Goal: Transaction & Acquisition: Purchase product/service

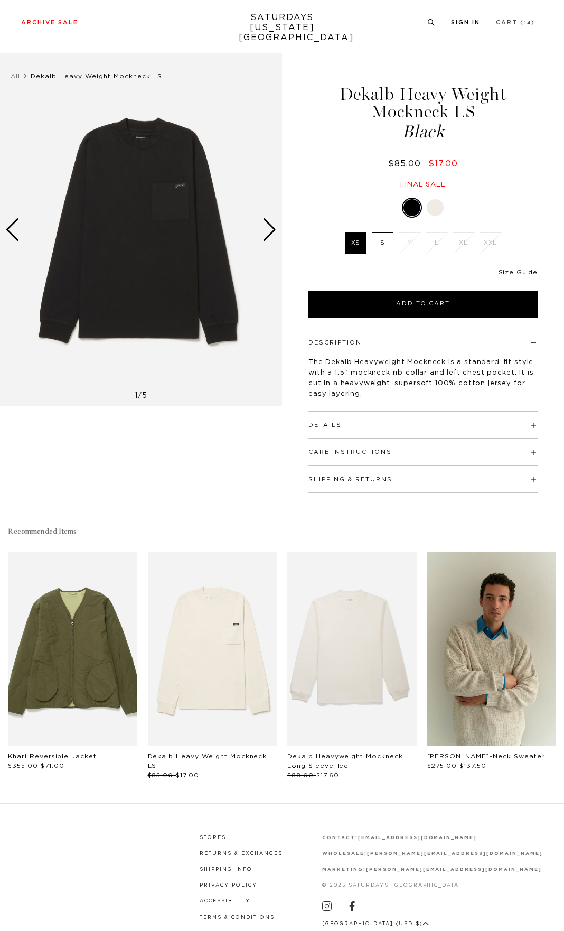
scroll to position [47, 0]
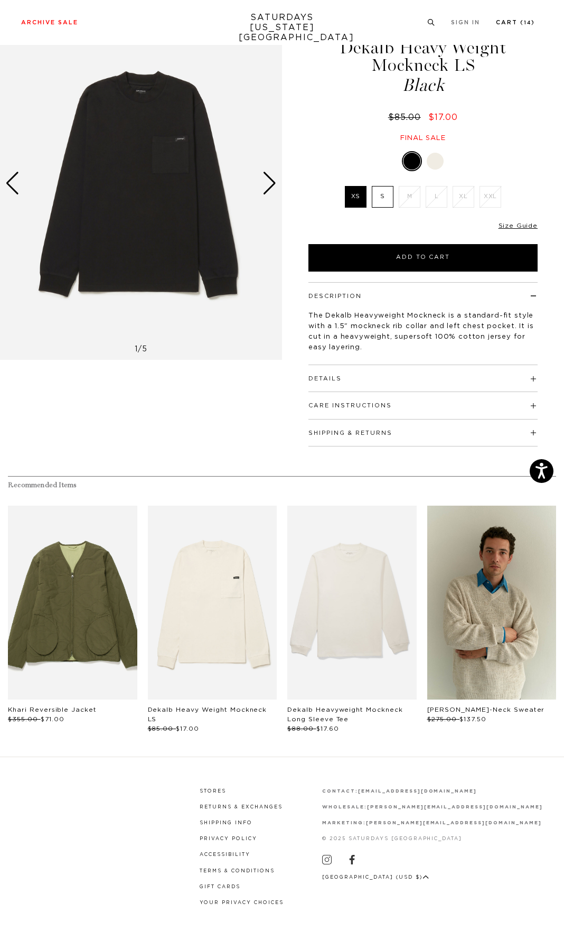
click at [509, 22] on link "Cart ( 14 )" at bounding box center [515, 23] width 39 height 6
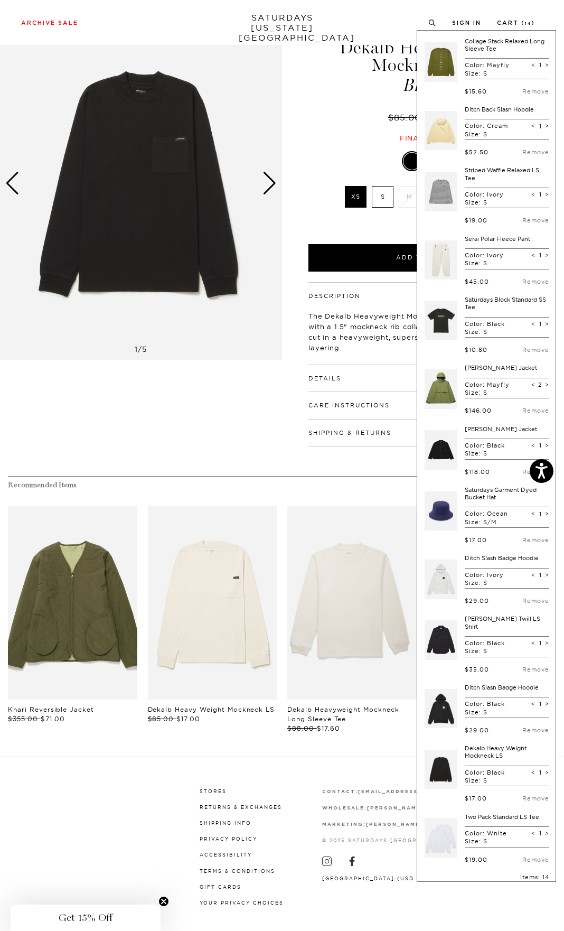
click at [264, 500] on div "Recommended Items Sold Out Low Stock Khari Reversible Jacket $355.00 $71.00 Sol…" at bounding box center [282, 604] width 564 height 257
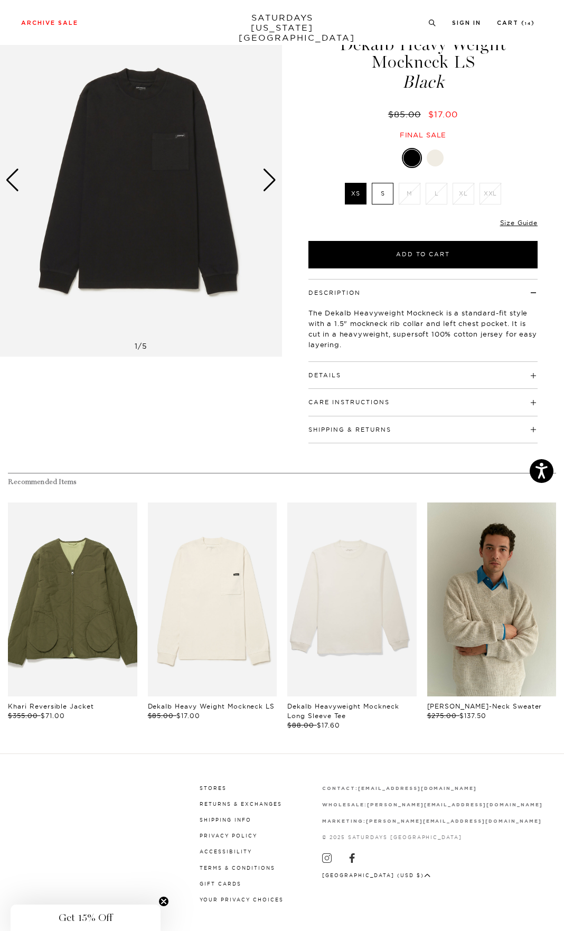
scroll to position [51, 0]
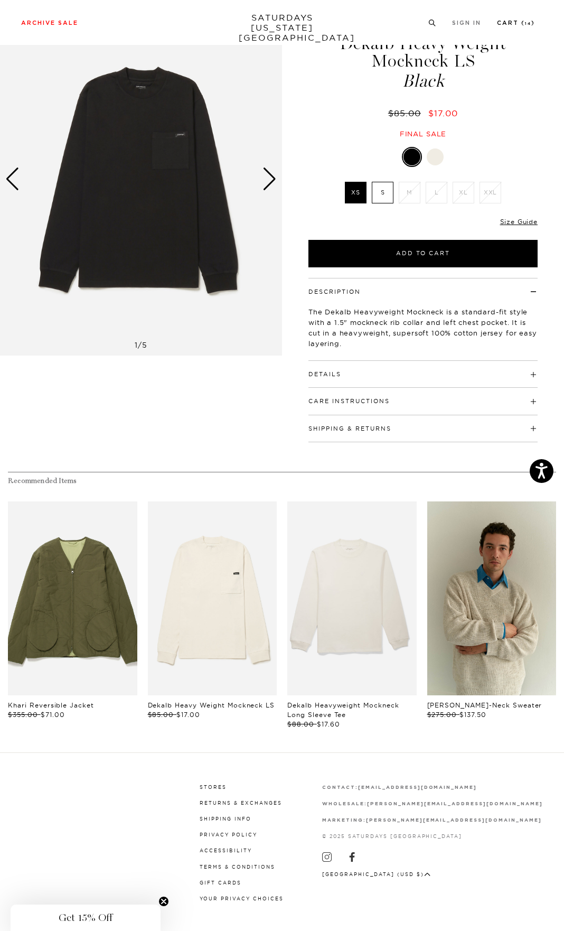
click at [508, 26] on link "Cart ( 14 )" at bounding box center [516, 23] width 38 height 6
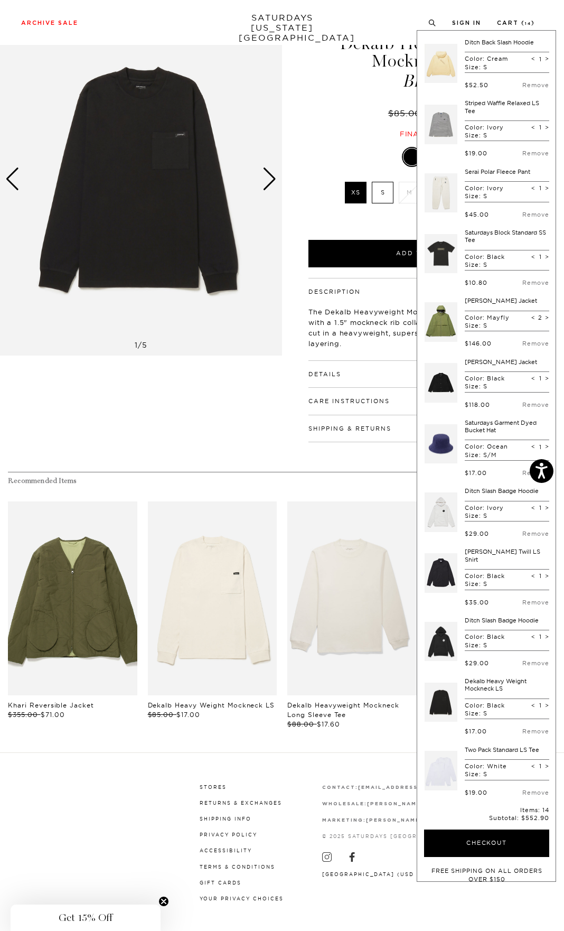
scroll to position [155, 0]
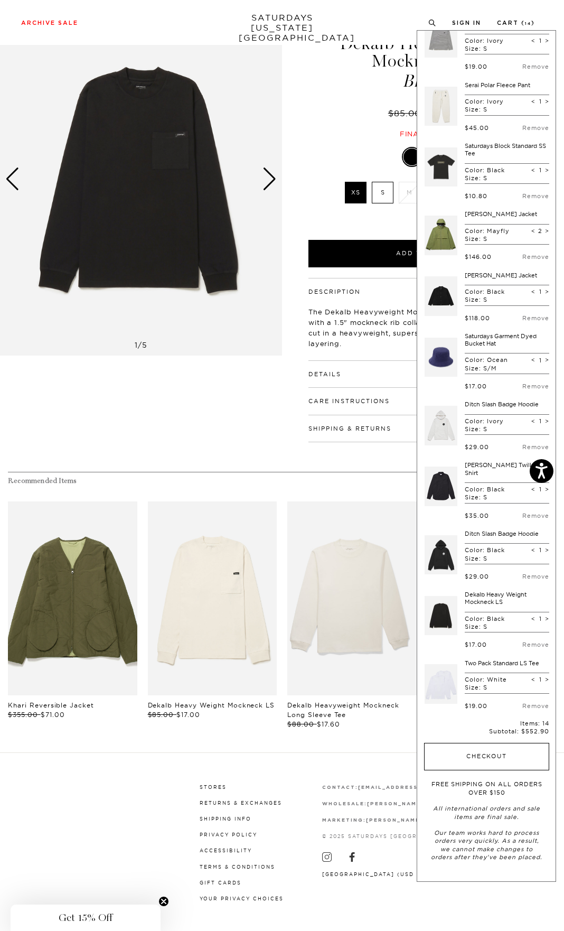
click at [507, 763] on button "Checkout" at bounding box center [486, 756] width 125 height 27
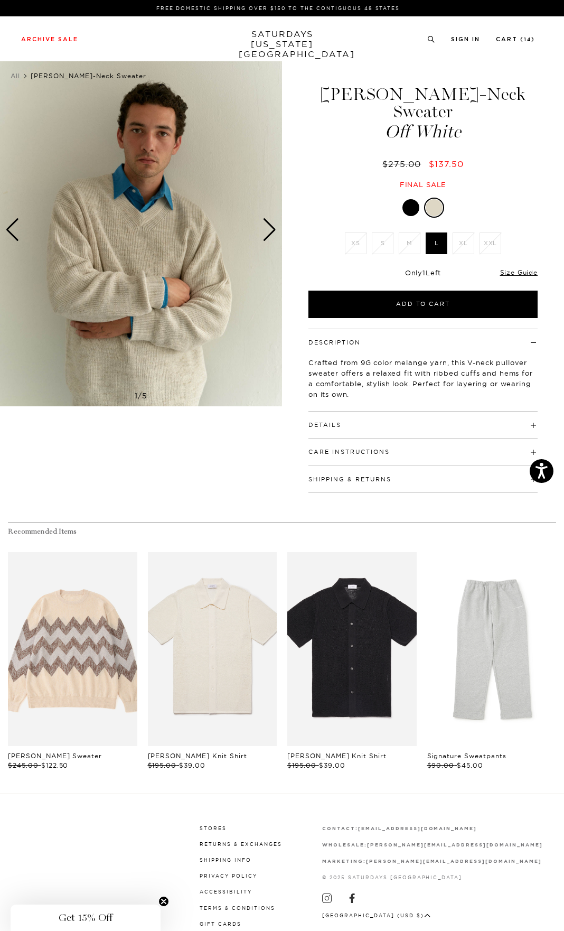
click at [406, 199] on div at bounding box center [411, 207] width 17 height 17
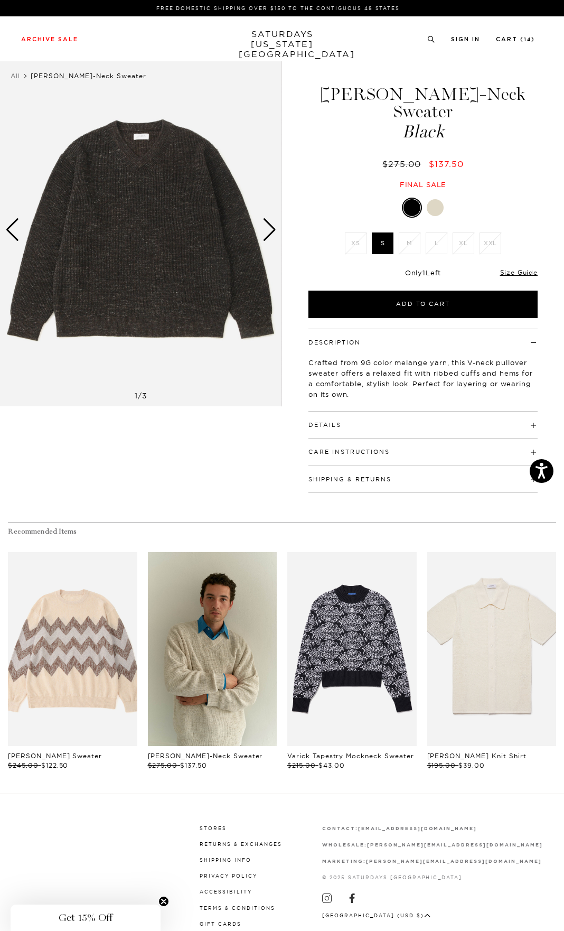
click at [268, 229] on div "Next slide" at bounding box center [270, 229] width 14 height 23
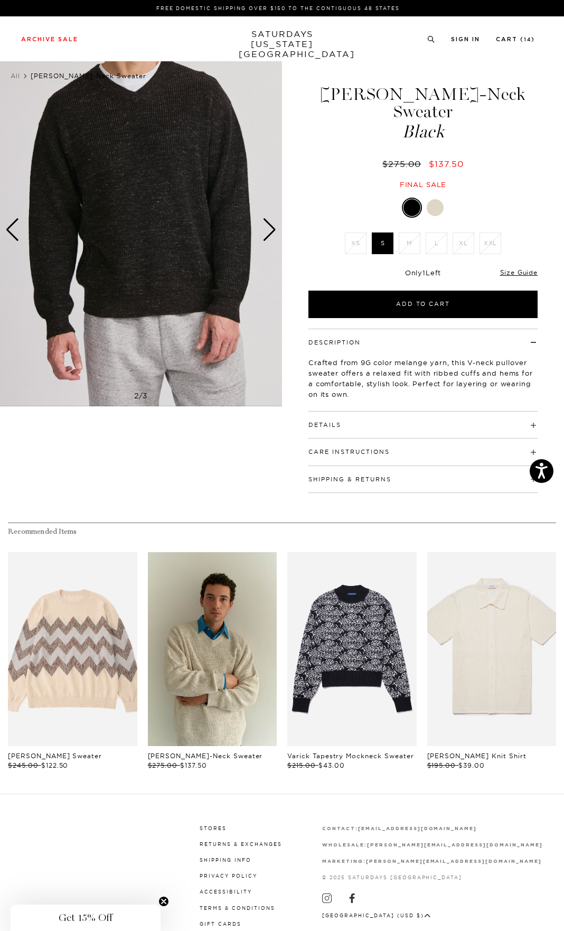
click at [267, 228] on div "Next slide" at bounding box center [270, 229] width 14 height 23
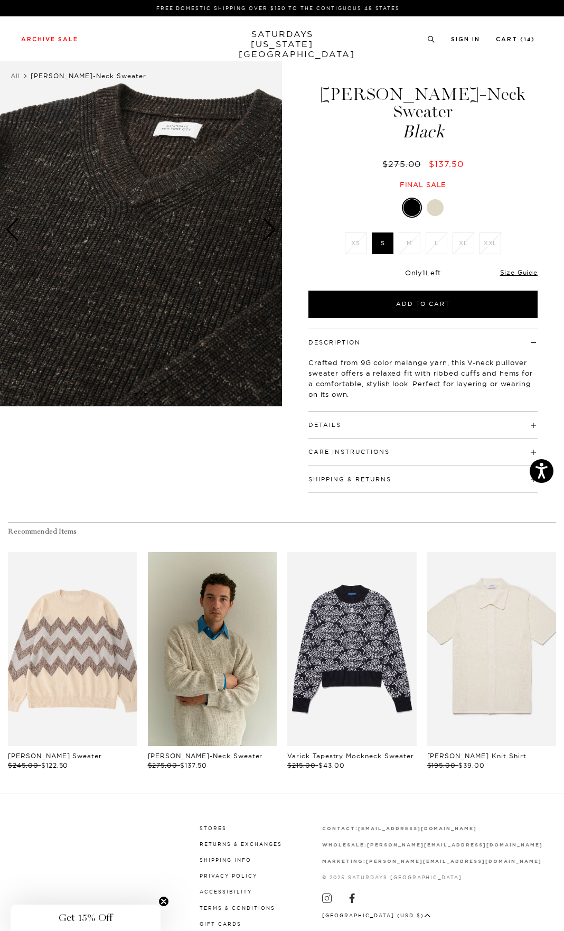
click at [333, 412] on h4 "Details" at bounding box center [423, 420] width 229 height 17
